Goal: Find specific page/section: Find specific page/section

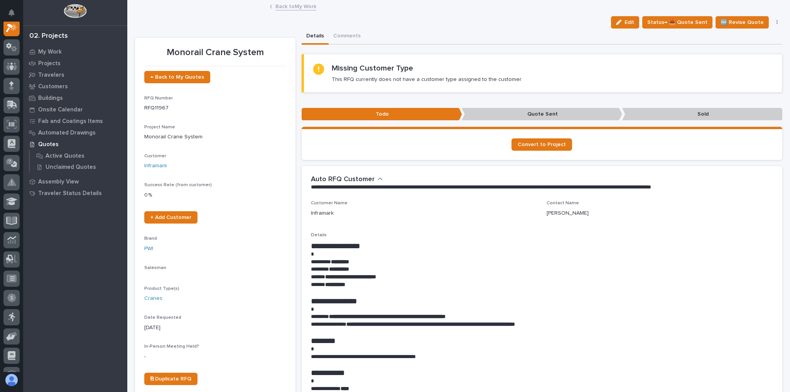
scroll to position [19, 0]
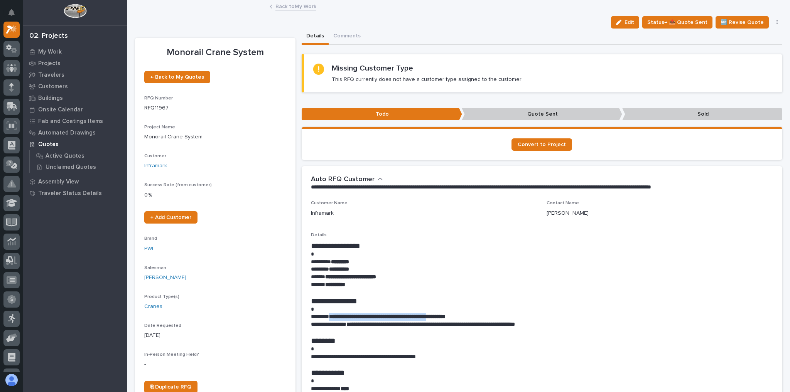
drag, startPoint x: 456, startPoint y: 317, endPoint x: 332, endPoint y: 317, distance: 123.4
click at [332, 317] on strong "**********" at bounding box center [387, 316] width 116 height 5
copy strong "**********"
click at [477, 209] on div "Inframark" at bounding box center [424, 213] width 226 height 8
click at [684, 24] on span "Status→ 📤 Quote Sent" at bounding box center [677, 22] width 60 height 9
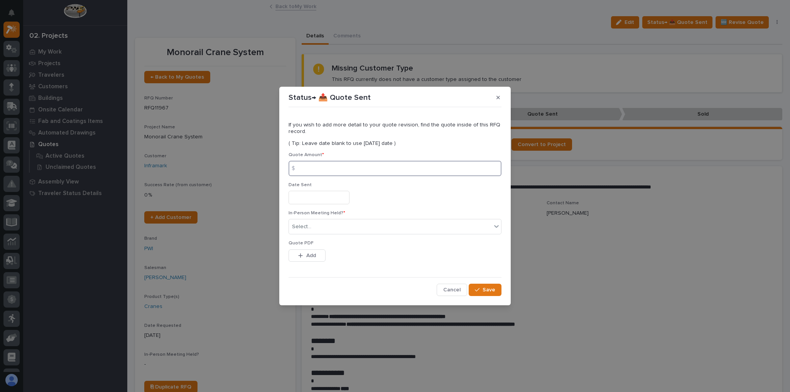
click at [336, 165] on input at bounding box center [395, 168] width 213 height 15
type input "69412"
click at [320, 216] on p "In-Person Meeting Held? *" at bounding box center [395, 213] width 213 height 5
click at [317, 227] on div "Select..." at bounding box center [390, 227] width 203 height 13
click at [314, 251] on div "No" at bounding box center [395, 255] width 212 height 14
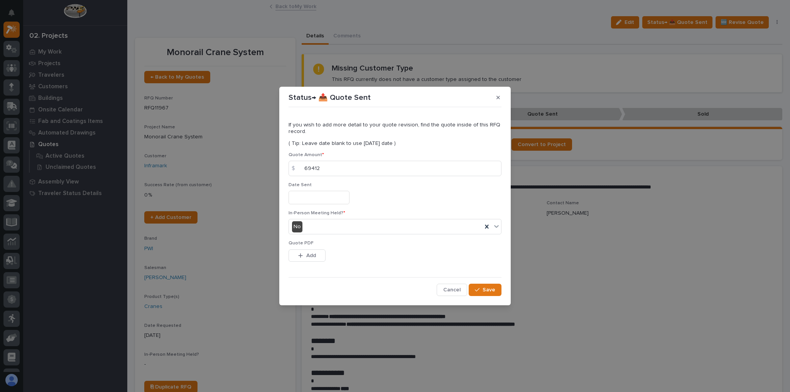
click at [313, 252] on span "Add" at bounding box center [311, 255] width 10 height 7
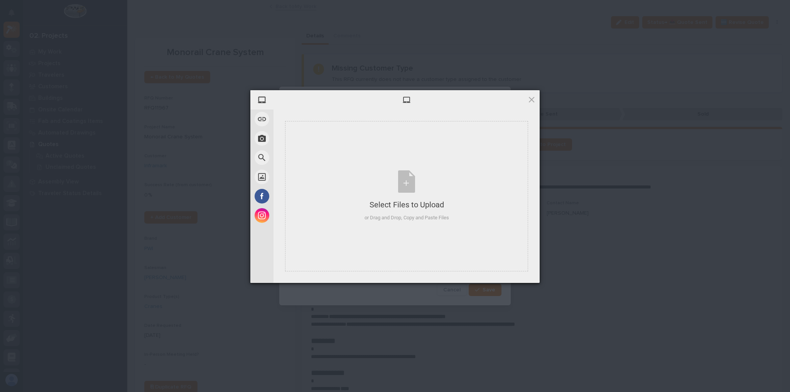
click at [536, 99] on div at bounding box center [406, 99] width 266 height 19
click at [527, 103] on span at bounding box center [531, 99] width 8 height 8
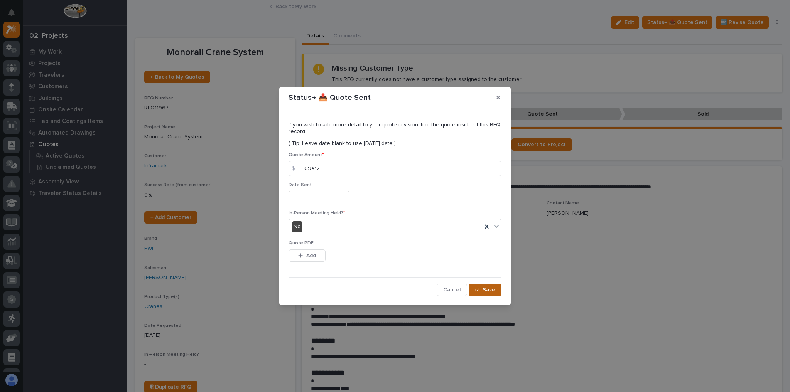
click at [484, 292] on span "Save" at bounding box center [489, 290] width 13 height 7
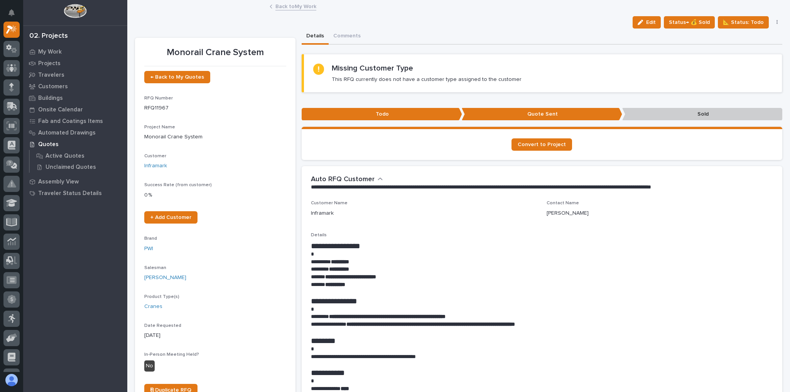
click at [285, 4] on link "Back to My Work" at bounding box center [295, 6] width 41 height 9
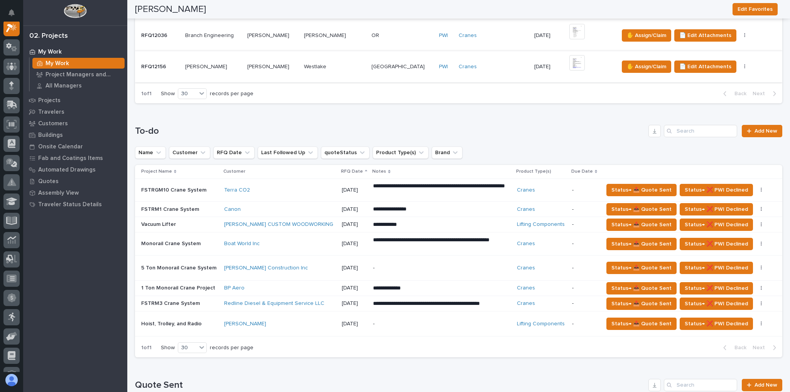
scroll to position [309, 0]
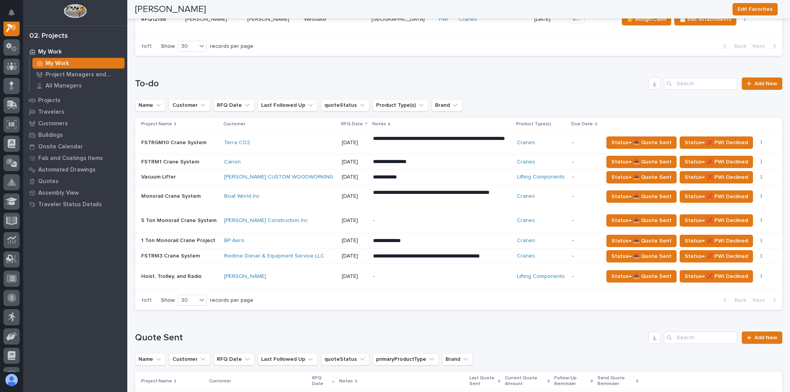
click at [275, 273] on div "[PERSON_NAME]" at bounding box center [279, 276] width 111 height 7
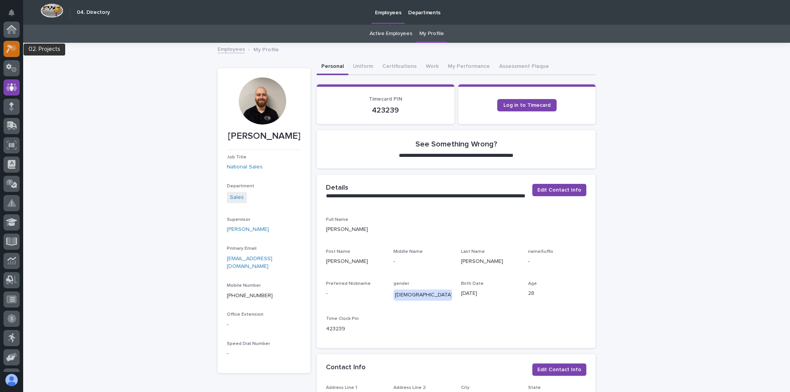
click at [17, 50] on icon at bounding box center [11, 48] width 11 height 9
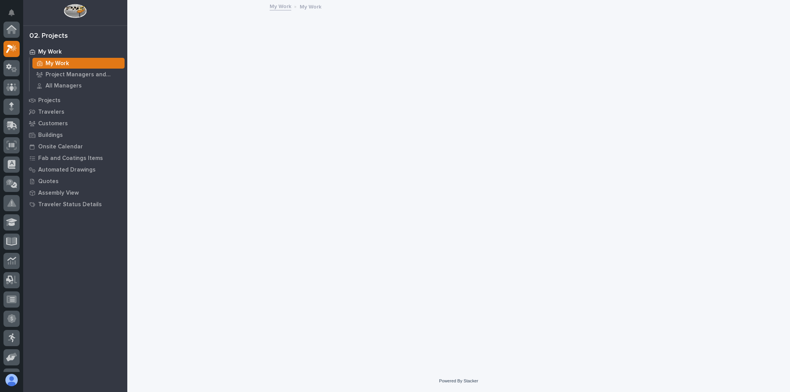
scroll to position [19, 0]
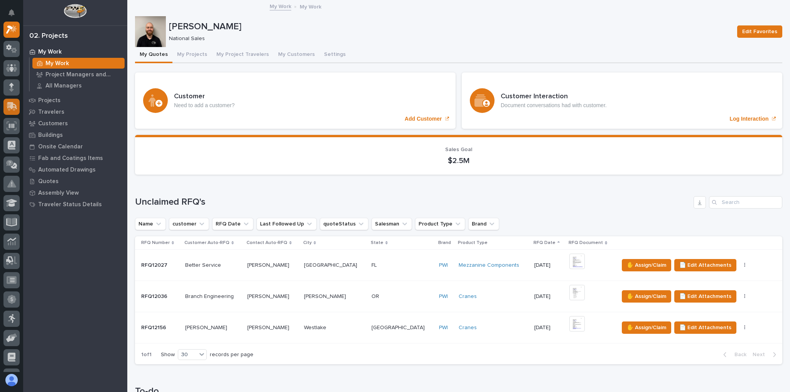
click at [16, 104] on icon at bounding box center [11, 106] width 11 height 9
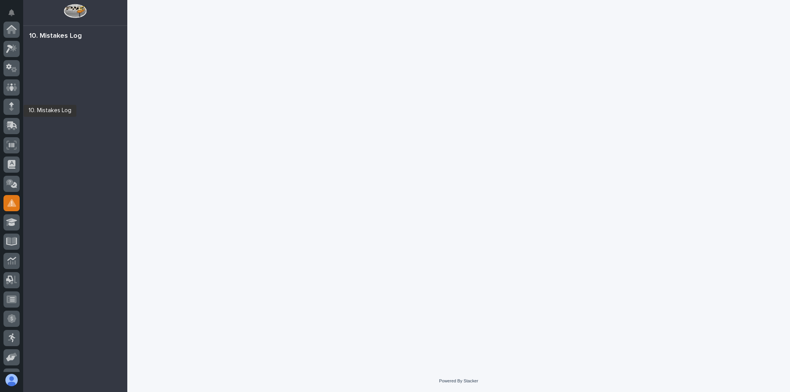
scroll to position [93, 0]
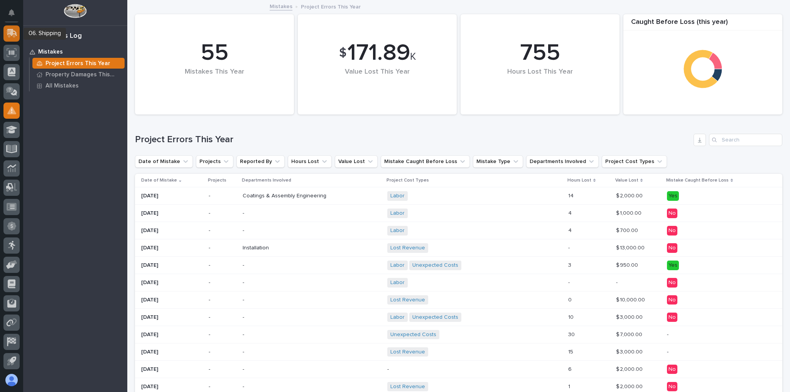
click at [11, 38] on div at bounding box center [11, 33] width 16 height 16
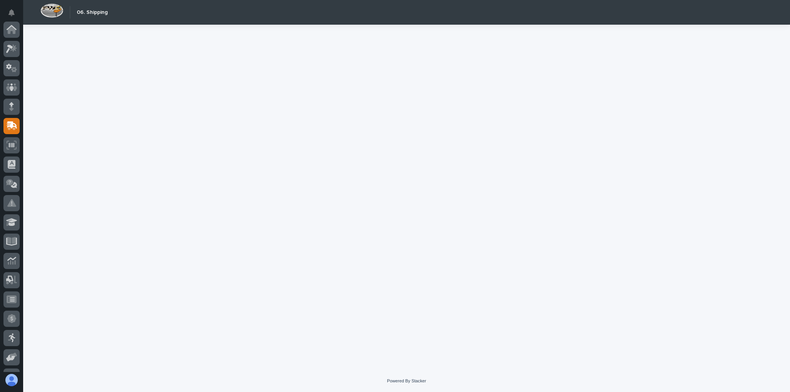
scroll to position [93, 0]
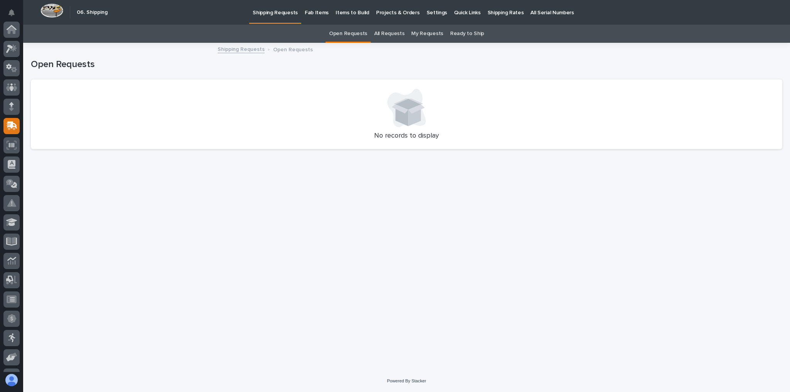
scroll to position [93, 0]
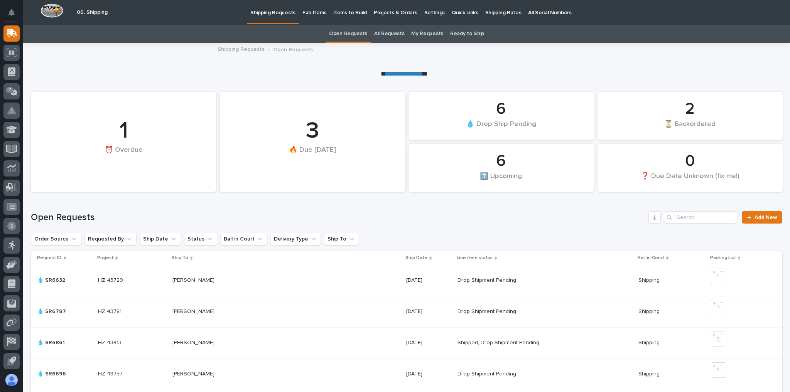
click at [393, 12] on p "Projects & Orders" at bounding box center [396, 8] width 44 height 16
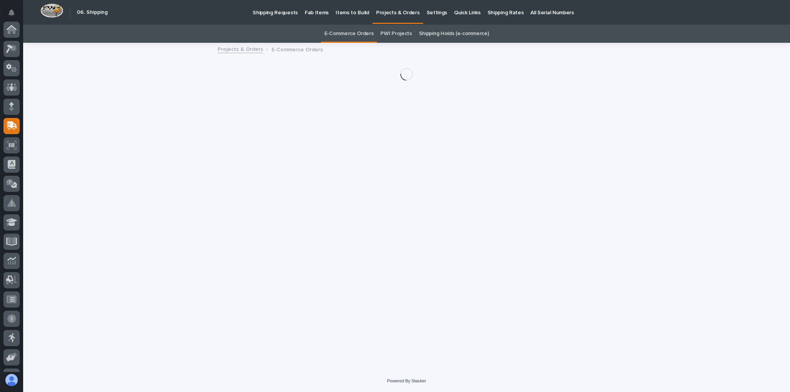
scroll to position [93, 0]
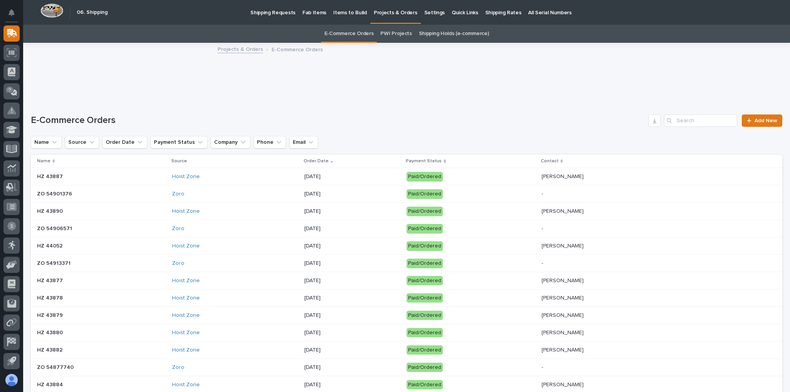
click at [667, 118] on icon "Search" at bounding box center [669, 120] width 5 height 5
click at [682, 120] on input "Search" at bounding box center [700, 121] width 73 height 12
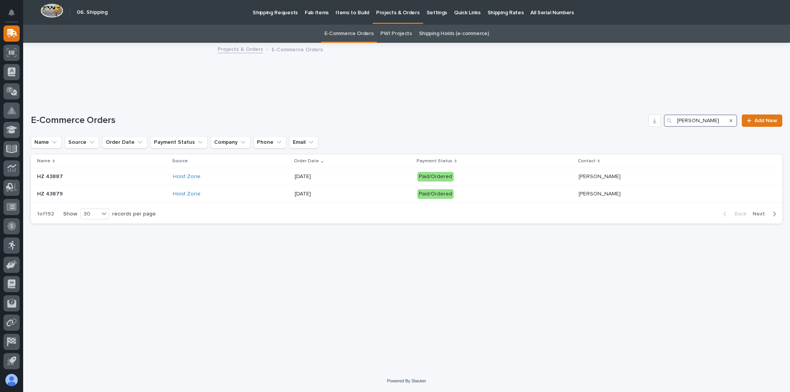
type input "briggs"
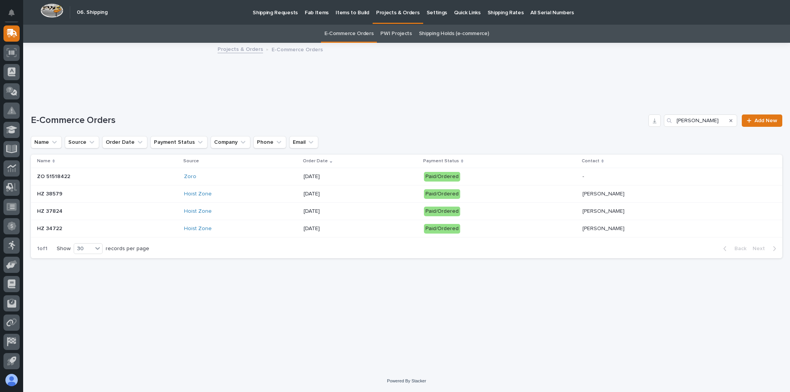
click at [156, 189] on div "HZ 38579" at bounding box center [104, 193] width 135 height 8
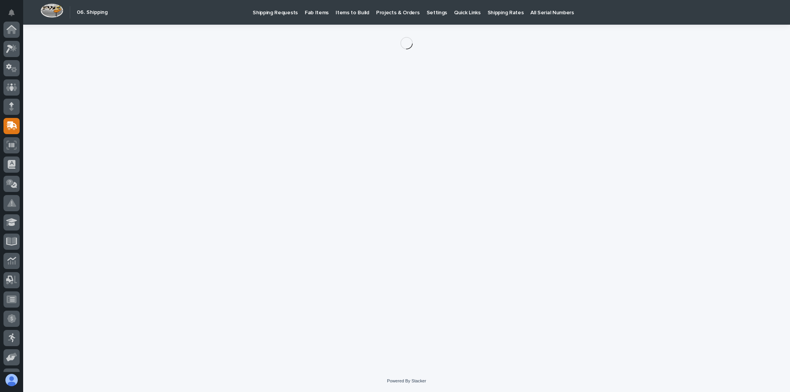
scroll to position [93, 0]
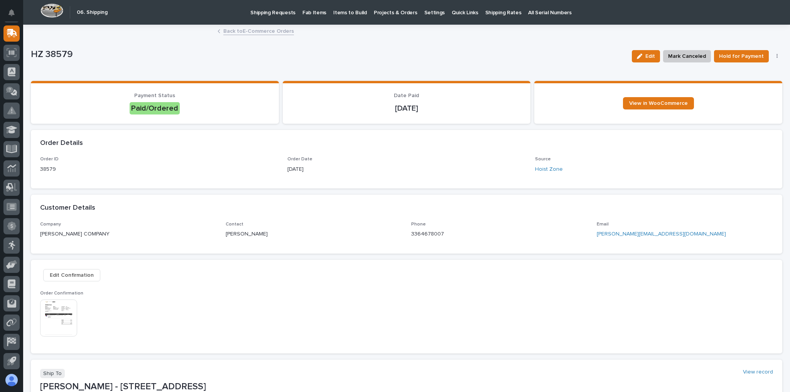
click at [71, 304] on img at bounding box center [58, 318] width 37 height 37
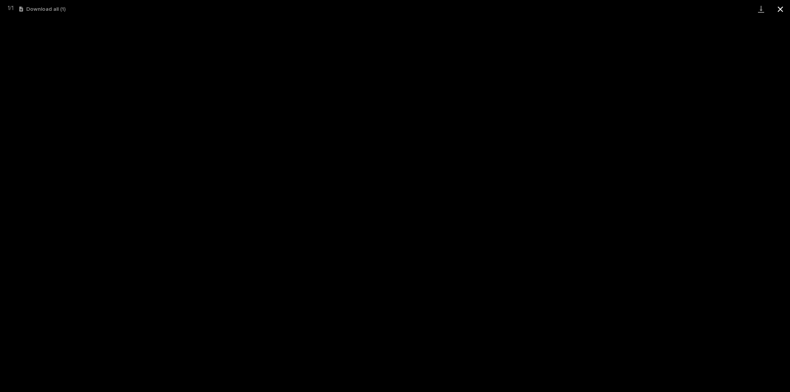
click at [781, 10] on button "Close gallery" at bounding box center [780, 9] width 19 height 18
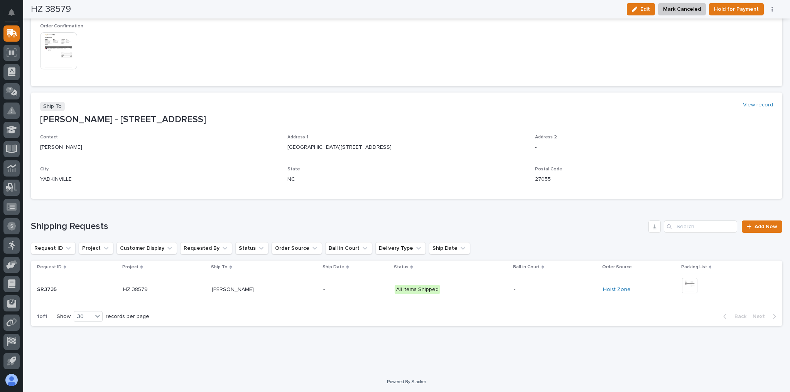
scroll to position [20, 0]
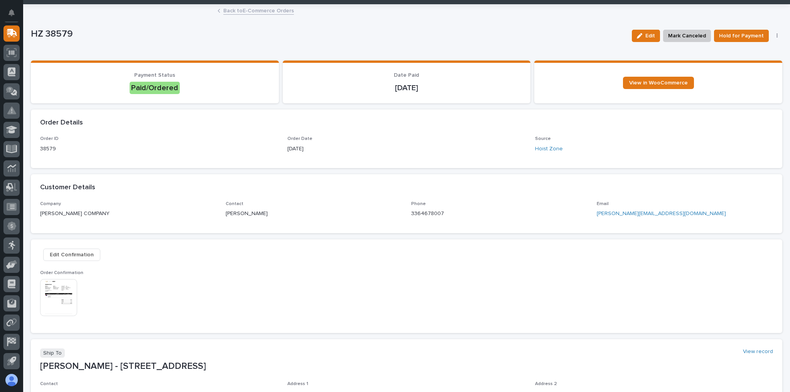
click at [239, 11] on link "Back to E-Commerce Orders" at bounding box center [258, 10] width 71 height 9
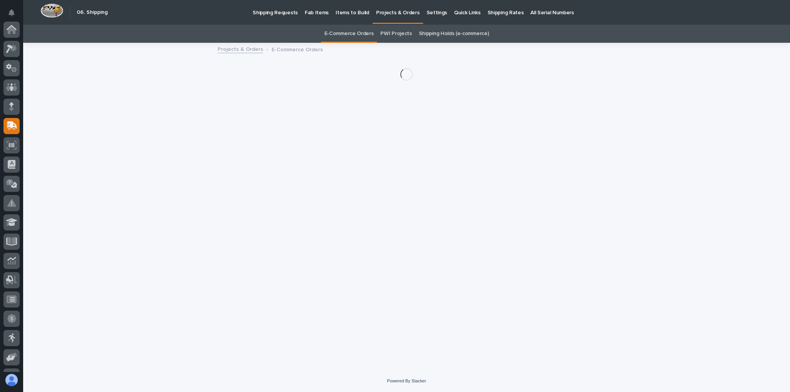
scroll to position [93, 0]
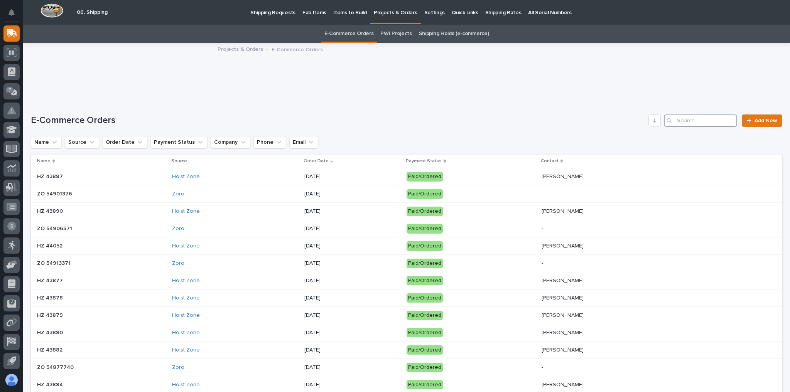
click at [683, 123] on input "Search" at bounding box center [700, 121] width 73 height 12
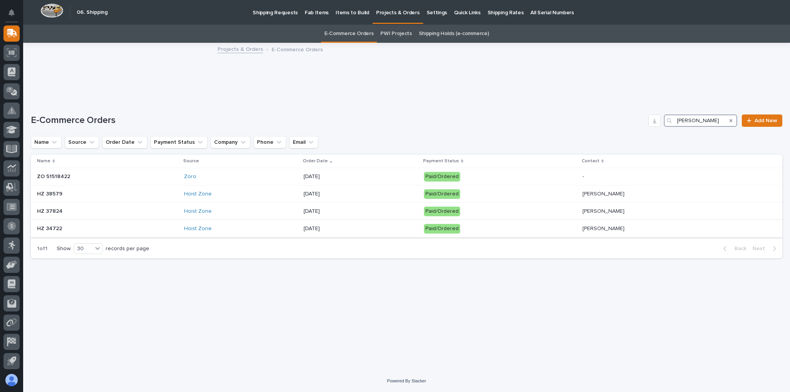
type input "briggs"
click at [291, 232] on div "Hoist Zone" at bounding box center [241, 229] width 114 height 13
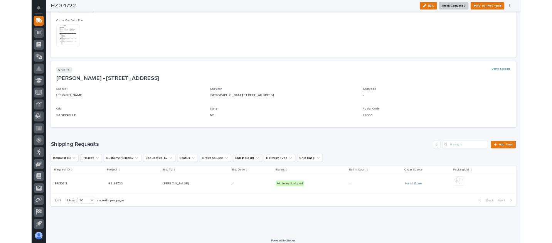
scroll to position [267, 0]
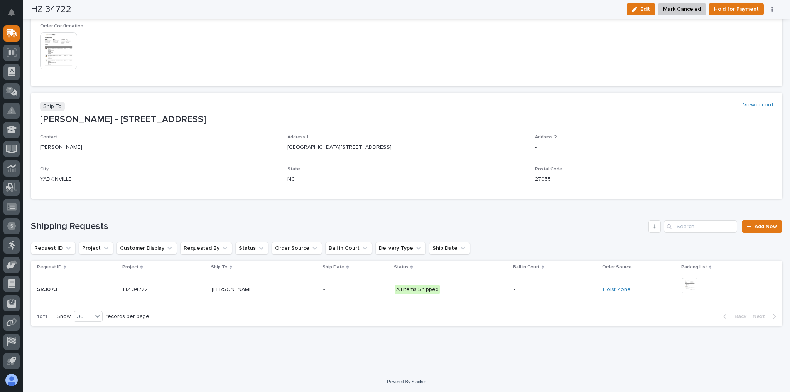
click at [57, 54] on img at bounding box center [58, 50] width 37 height 37
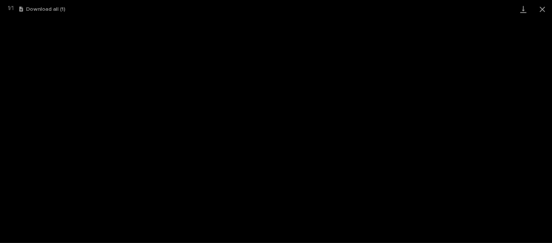
scroll to position [98, 0]
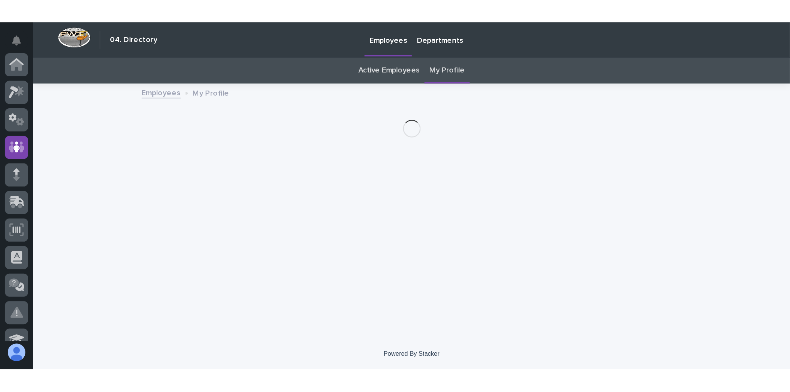
scroll to position [57, 0]
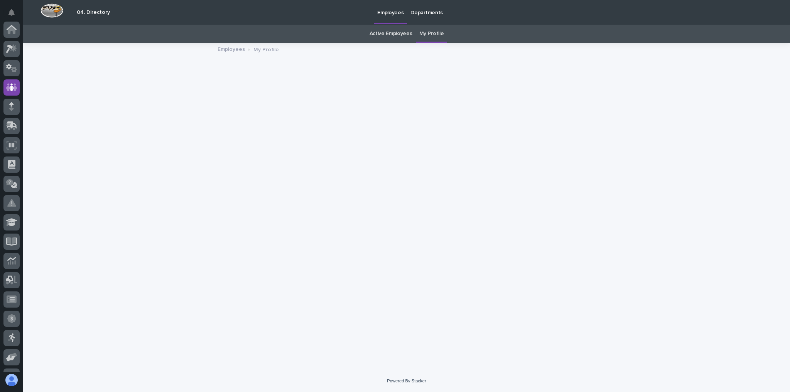
scroll to position [57, 0]
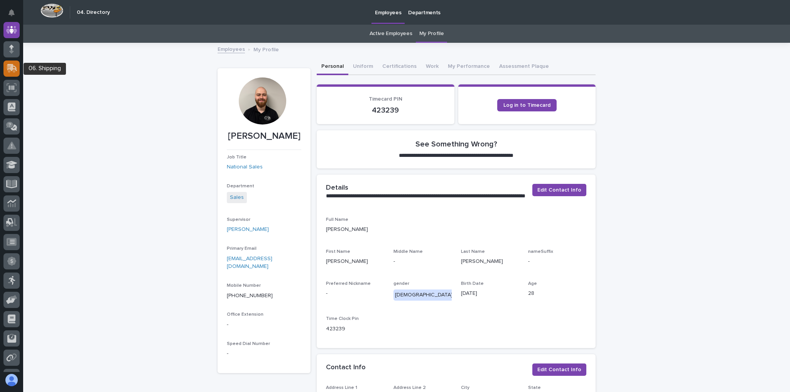
click at [14, 65] on icon at bounding box center [12, 67] width 10 height 7
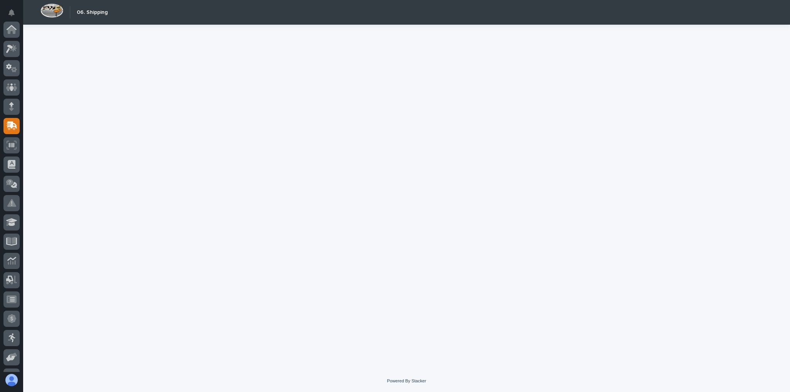
scroll to position [93, 0]
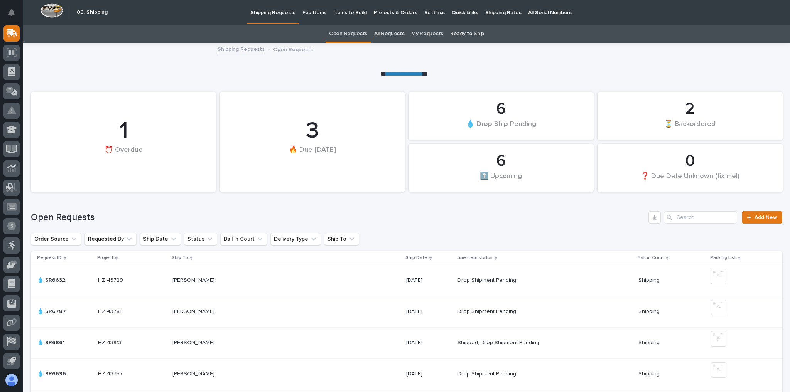
click at [382, 8] on p "Projects & Orders" at bounding box center [396, 8] width 44 height 16
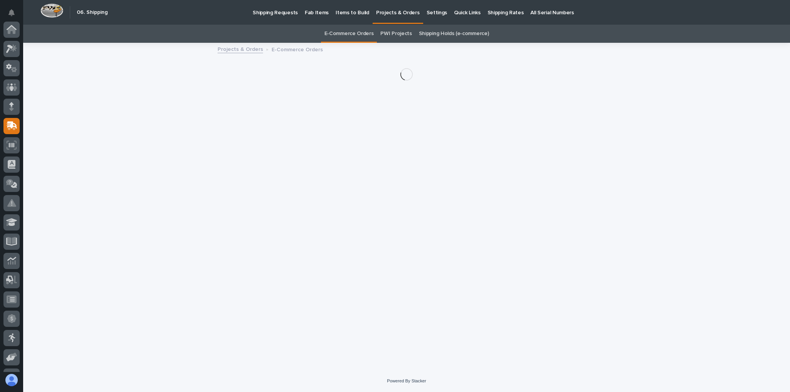
scroll to position [93, 0]
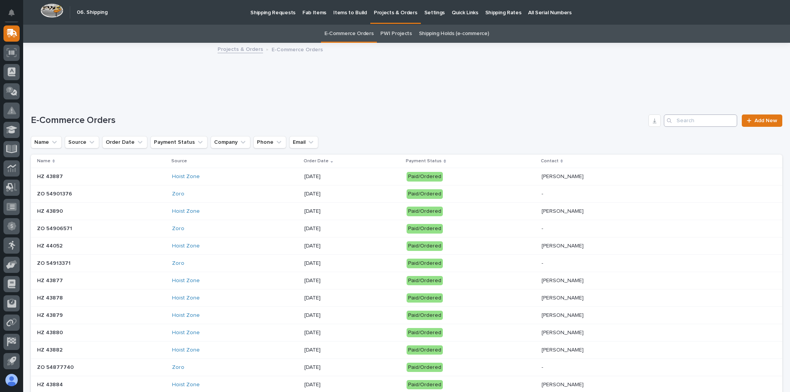
drag, startPoint x: 681, startPoint y: 109, endPoint x: 686, endPoint y: 120, distance: 12.3
click at [686, 121] on input "Search" at bounding box center [700, 121] width 73 height 12
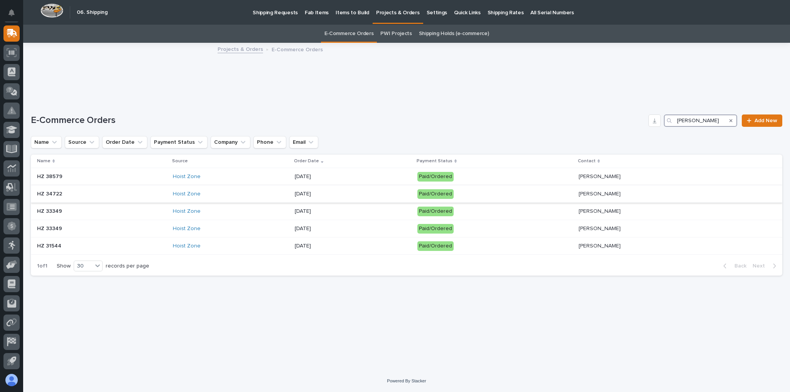
type input "manley"
click at [244, 197] on div "Hoist Zone" at bounding box center [231, 194] width 116 height 7
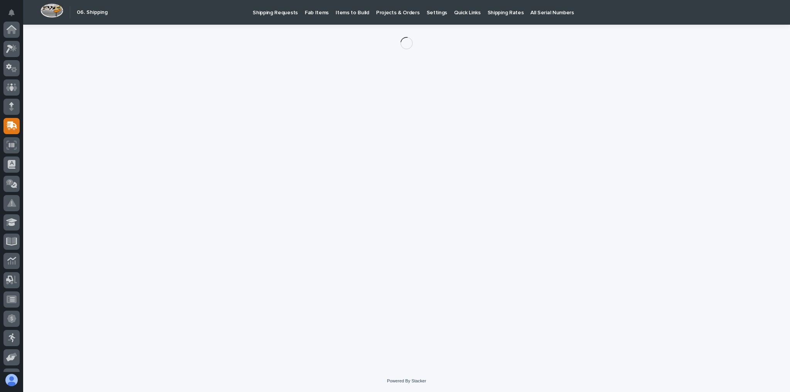
scroll to position [93, 0]
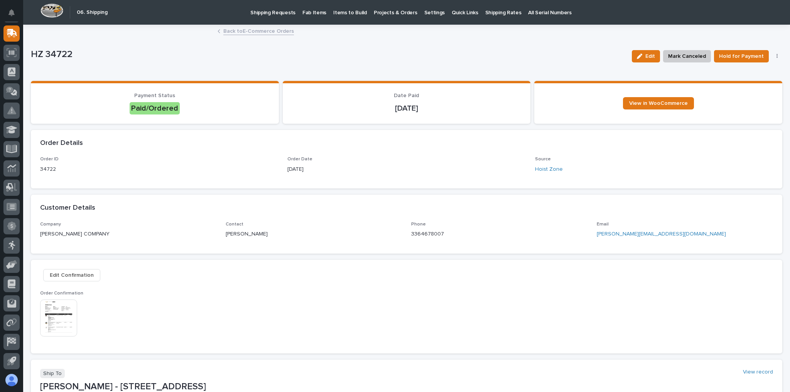
click at [52, 312] on img at bounding box center [58, 318] width 37 height 37
